Goal: Check status: Check status

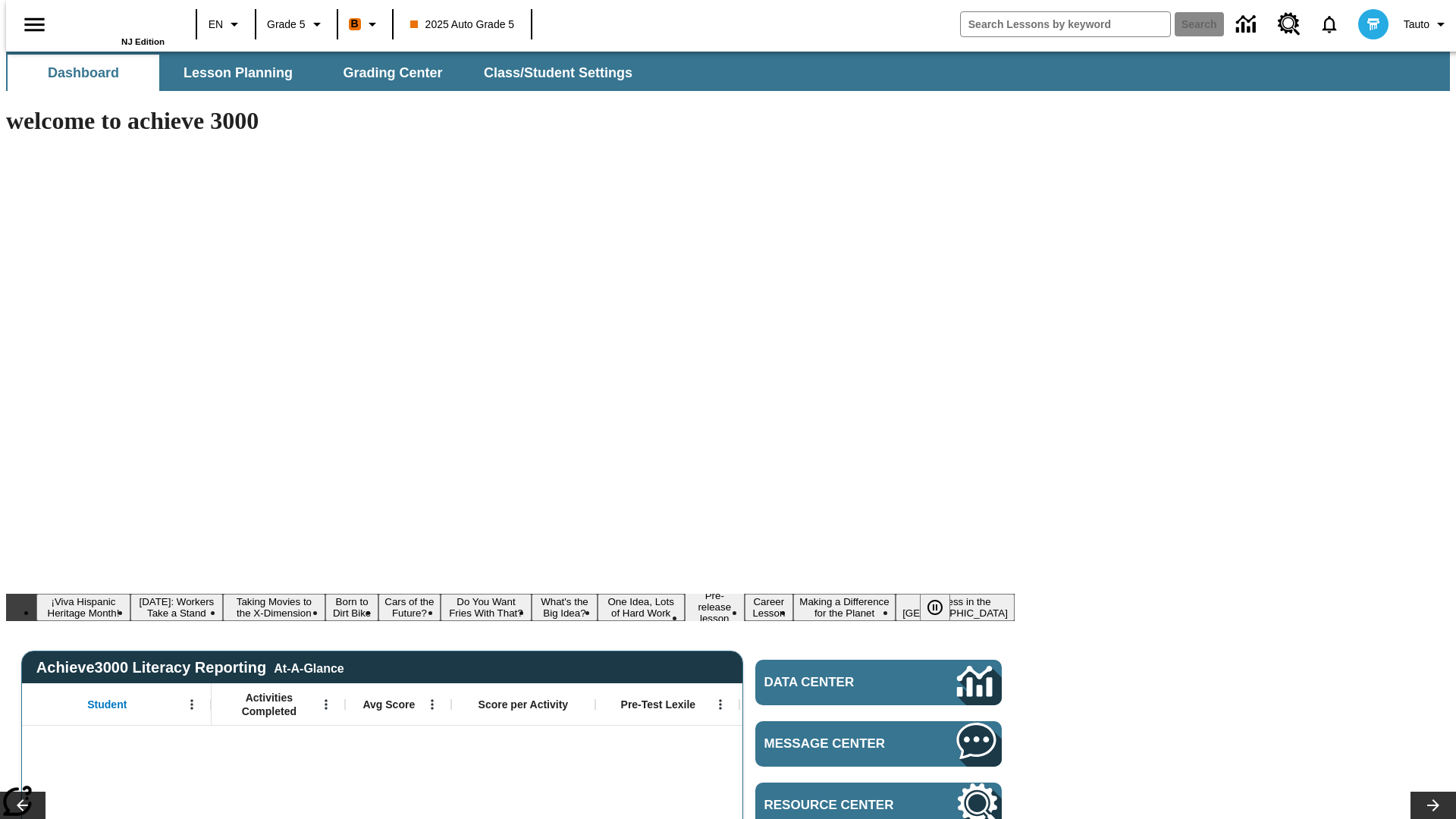
type input "-1"
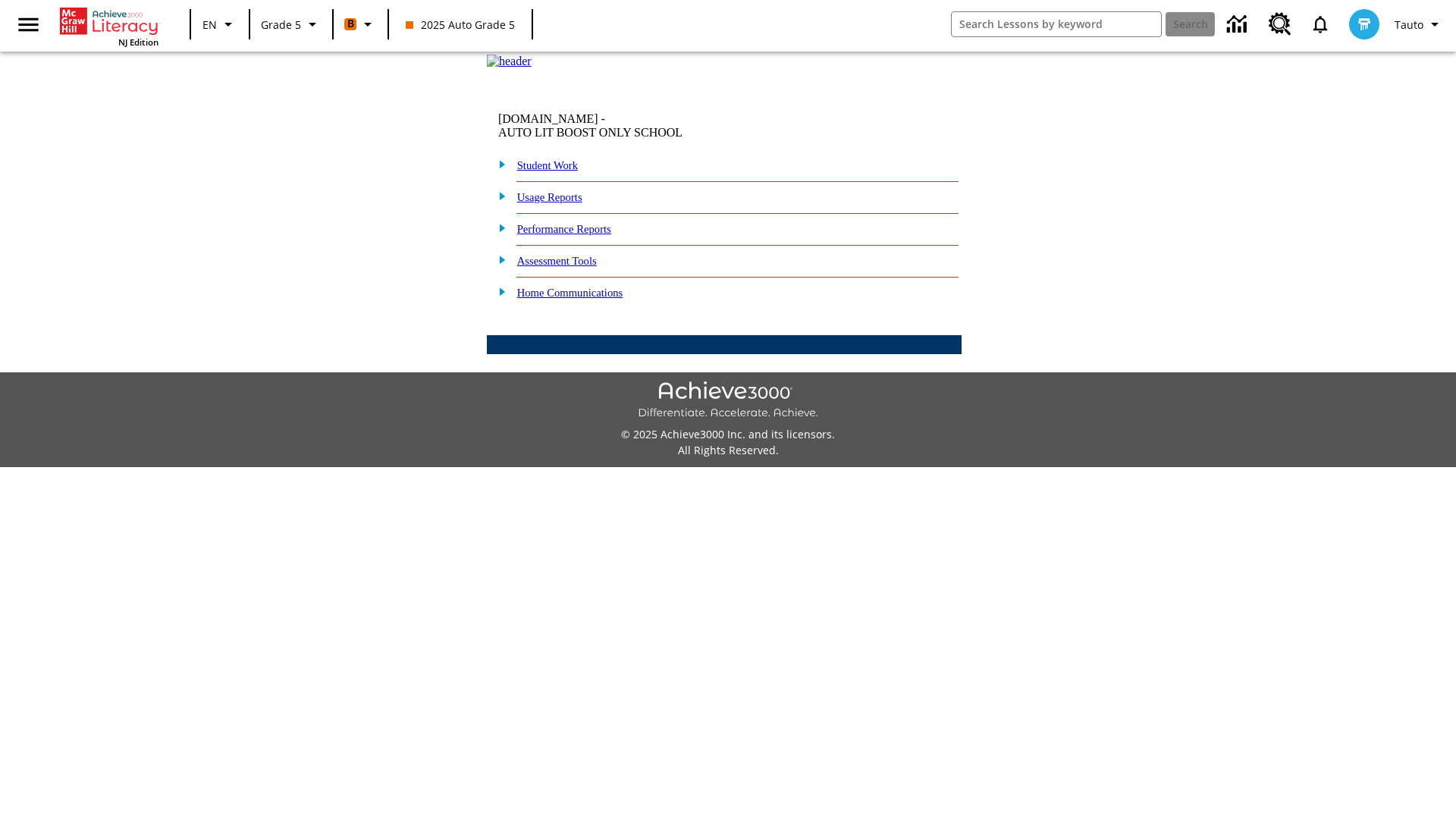
click at [557, 171] on link "Student Work" at bounding box center [547, 165] width 61 height 12
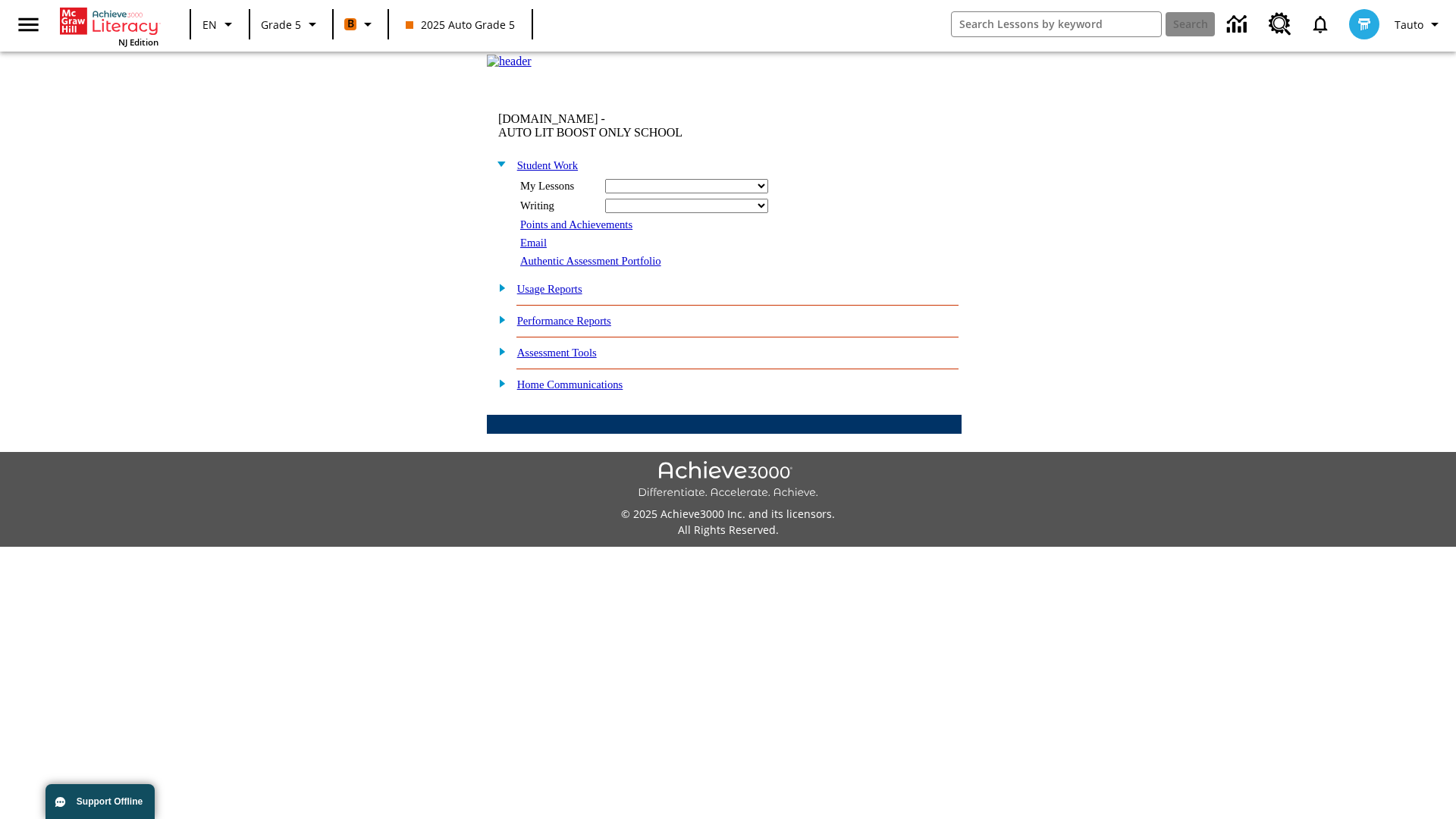
select select "/options/reports/?report_id=12&atype=21&section=2"
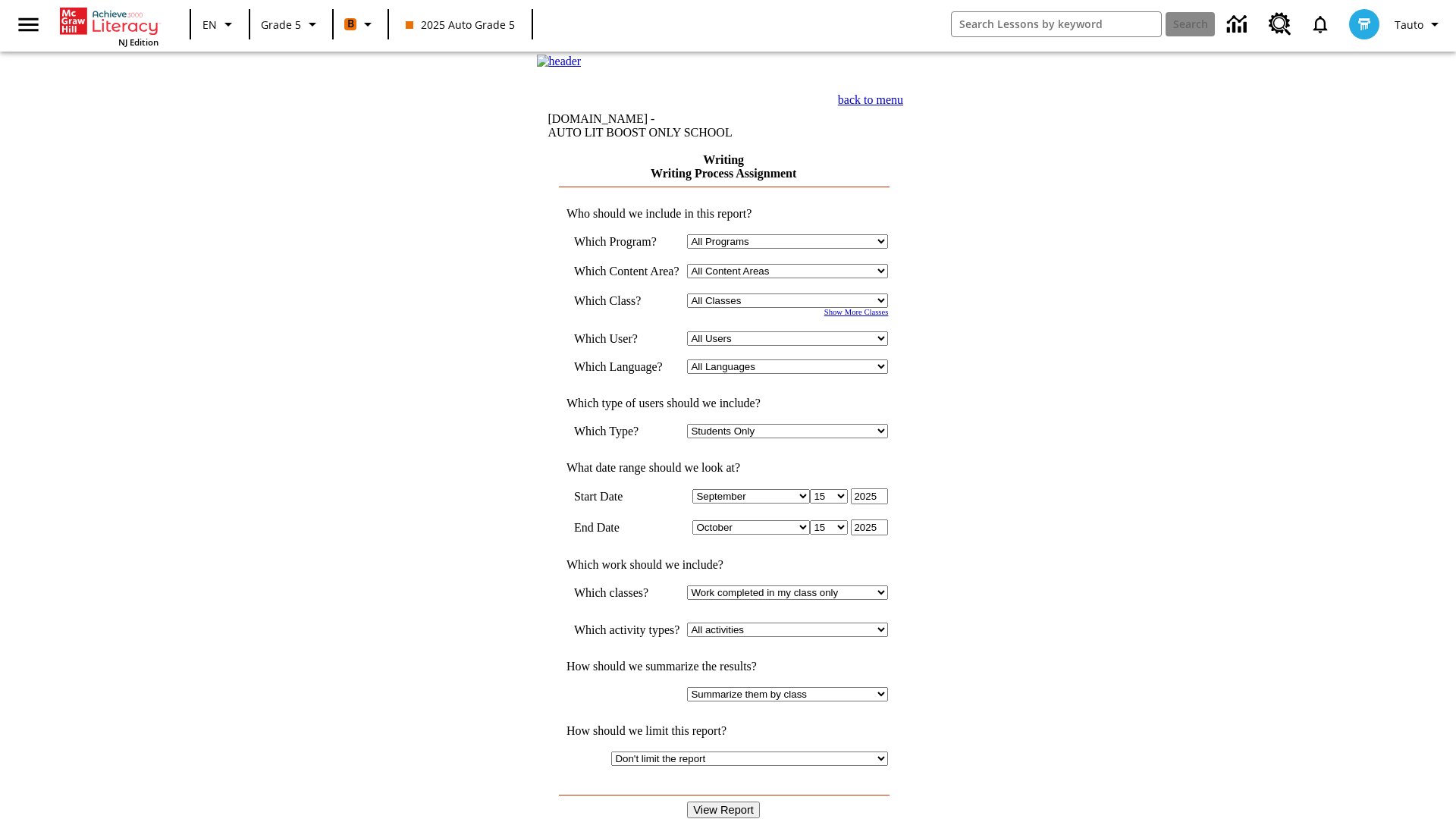
click at [792, 308] on select "Select a Class: All Classes 2025 Auto Grade 5 OL 2025 Auto Grade 6" at bounding box center [787, 300] width 201 height 14
select select "11133131"
click at [792, 346] on select "All Users Cat, Sautoen Cat, Sautoes Cat1, Sautoss Donotlogin, Sautoen Twoschool…" at bounding box center [787, 338] width 201 height 14
select select "21437107"
click at [725, 802] on input "View Report" at bounding box center [723, 810] width 73 height 17
